Goal: Task Accomplishment & Management: Use online tool/utility

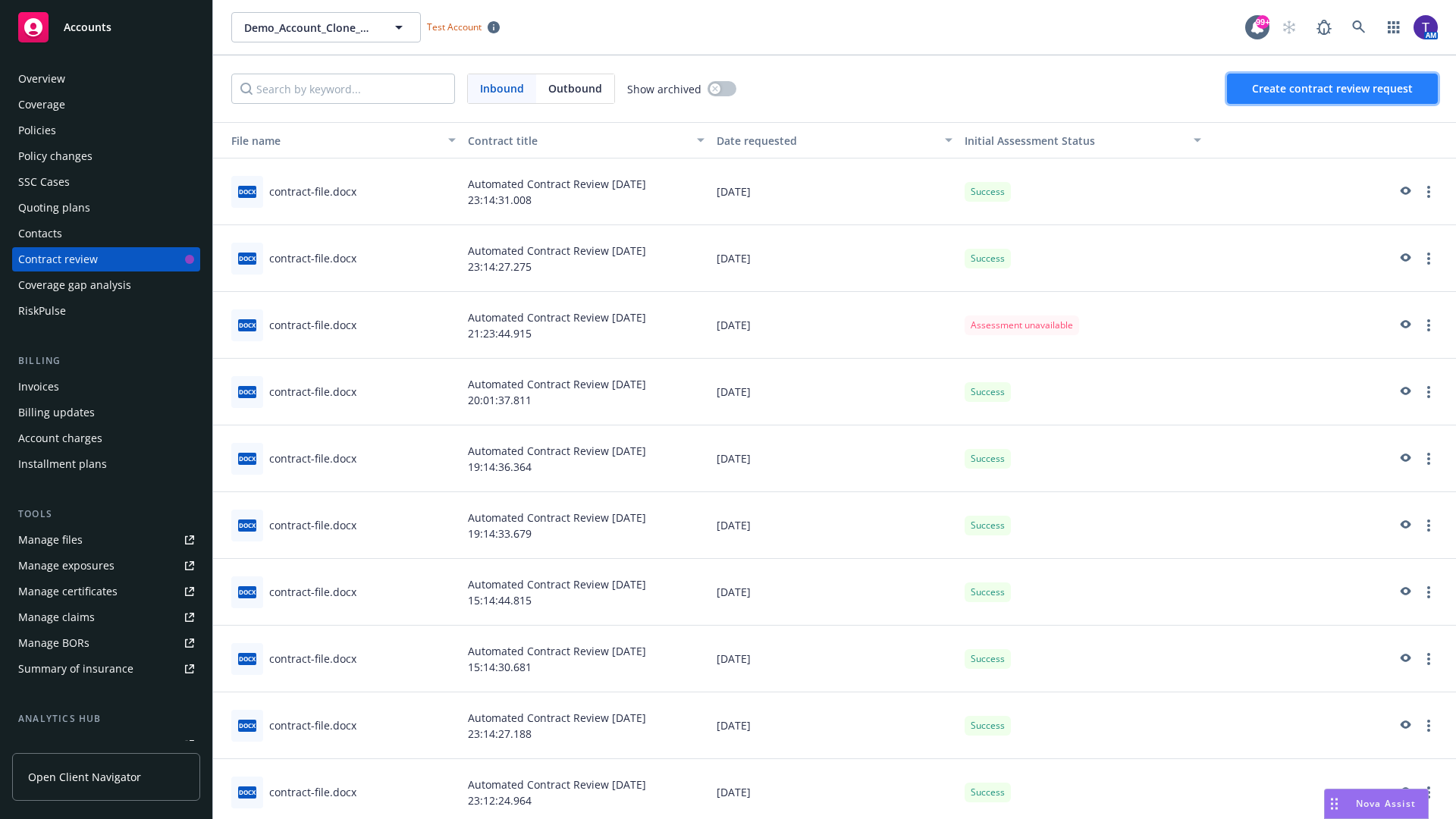
click at [1332, 88] on span "Create contract review request" at bounding box center [1332, 88] width 161 height 14
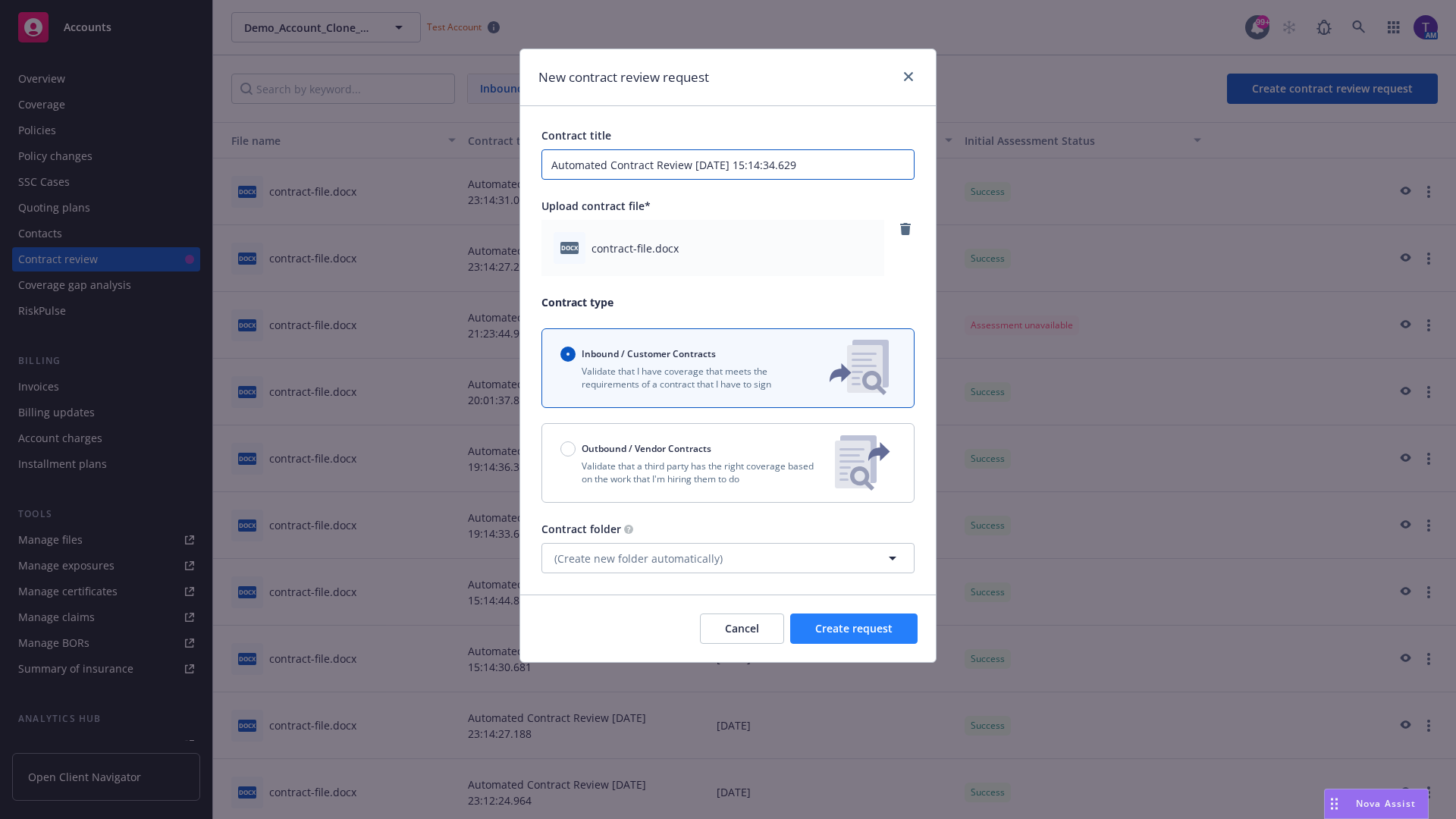
type input "Automated Contract Review [DATE] 15:14:34.629"
click at [853, 629] on span "Create request" at bounding box center [853, 628] width 78 height 14
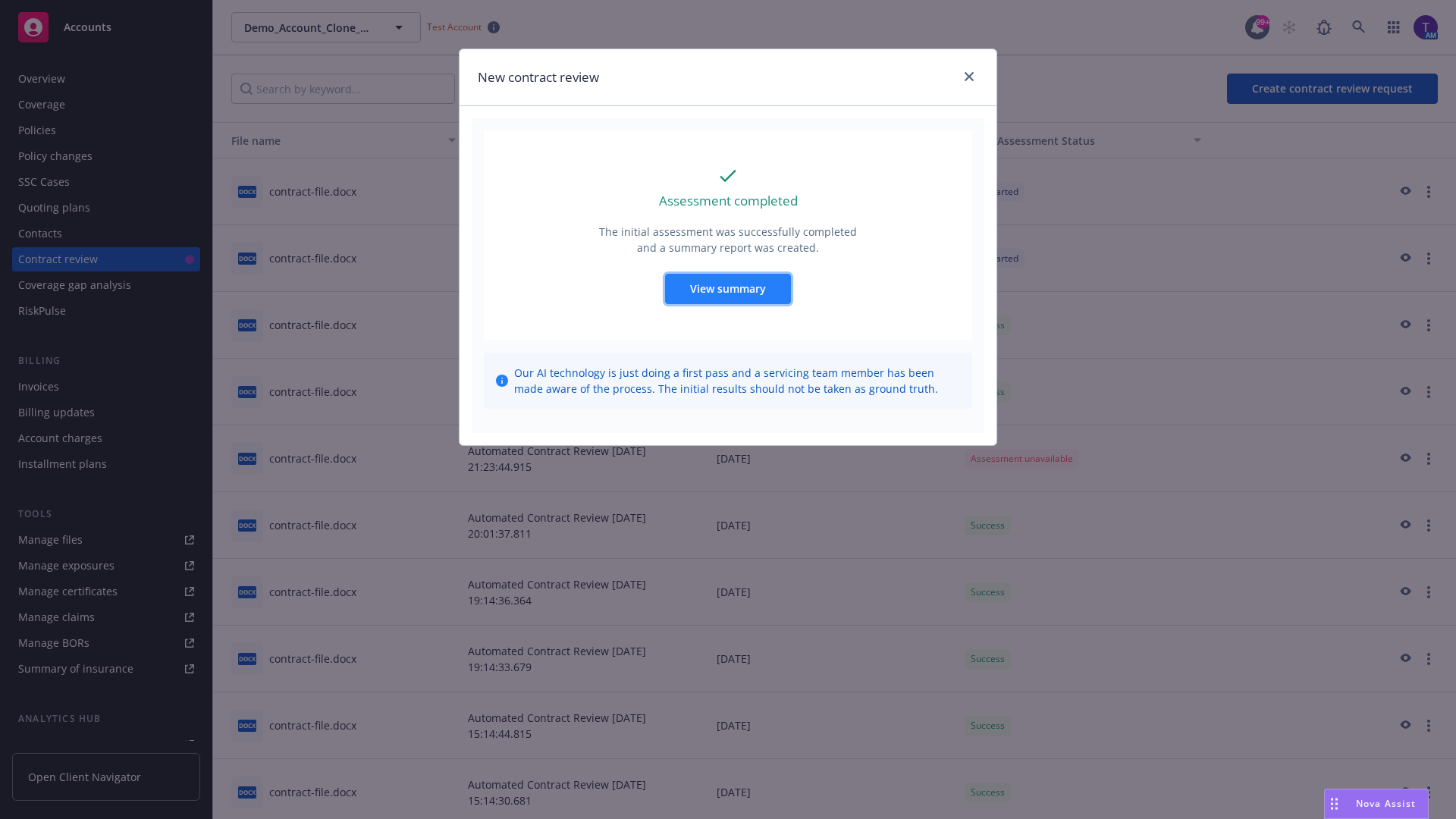
click at [727, 288] on span "View summary" at bounding box center [728, 289] width 76 height 14
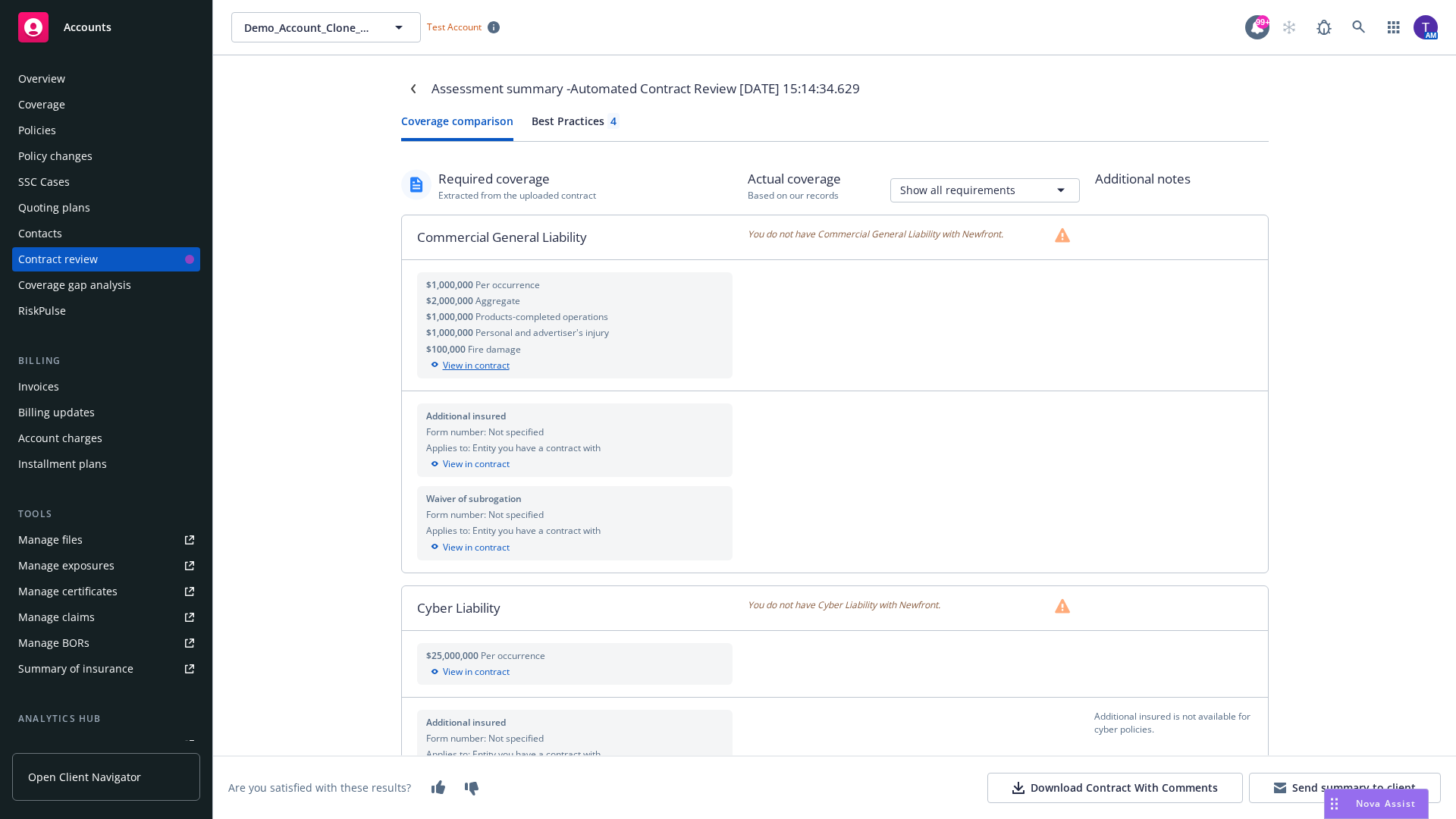
click at [574, 364] on div "View in contract" at bounding box center [575, 365] width 298 height 14
